Goal: Navigation & Orientation: Find specific page/section

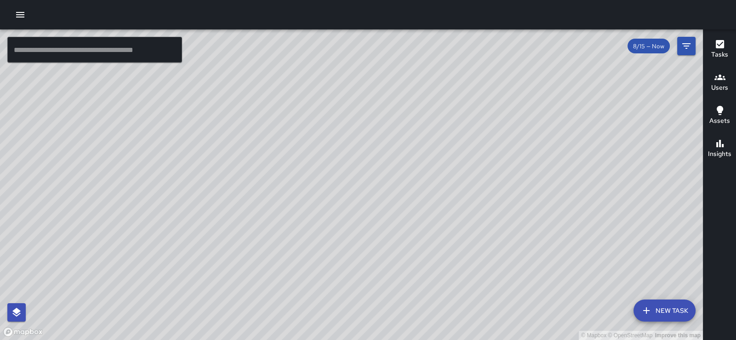
drag, startPoint x: 332, startPoint y: 46, endPoint x: 290, endPoint y: 89, distance: 60.8
click at [290, 89] on div "© Mapbox © OpenStreetMap Improve this map" at bounding box center [351, 184] width 703 height 310
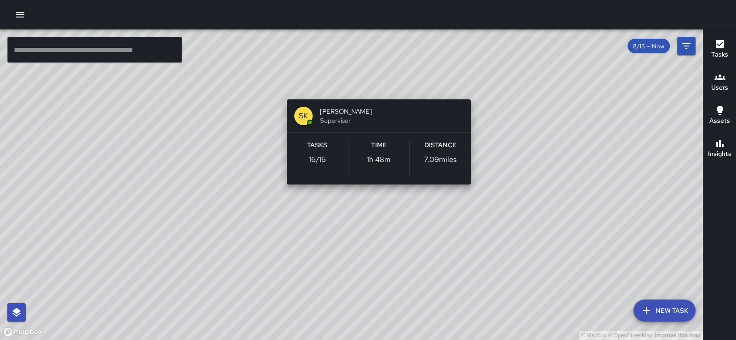
click at [375, 88] on div "© Mapbox © OpenStreetMap Improve this map SK [PERSON_NAME] Supervisor Tasks 16 …" at bounding box center [351, 184] width 703 height 310
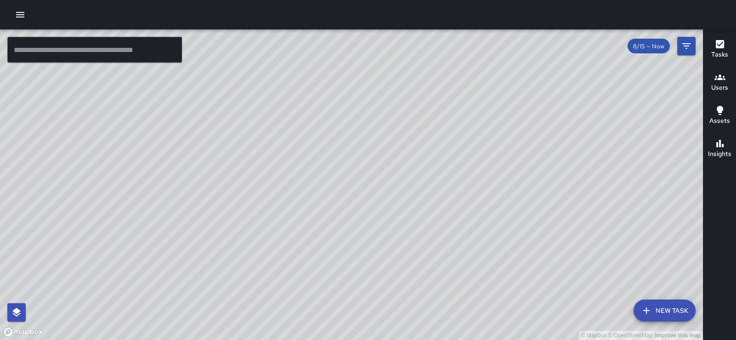
click at [515, 82] on div "© Mapbox © OpenStreetMap Improve this map" at bounding box center [351, 184] width 703 height 310
click at [718, 81] on icon "button" at bounding box center [719, 77] width 11 height 11
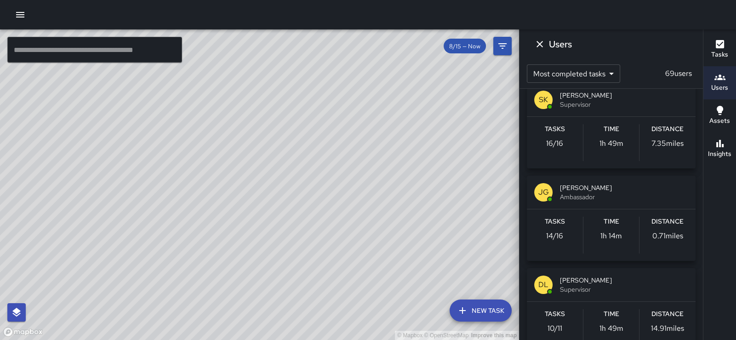
scroll to position [439, 0]
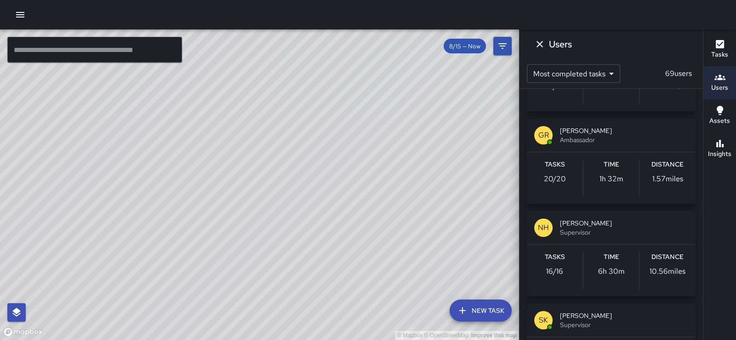
click at [603, 227] on span "[PERSON_NAME]" at bounding box center [624, 222] width 128 height 9
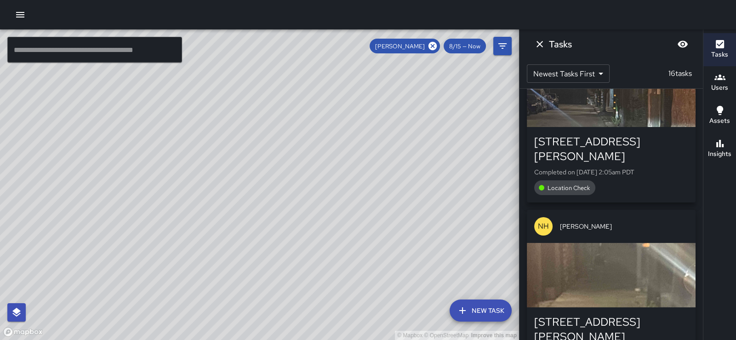
scroll to position [1491, 0]
